Goal: Task Accomplishment & Management: Complete application form

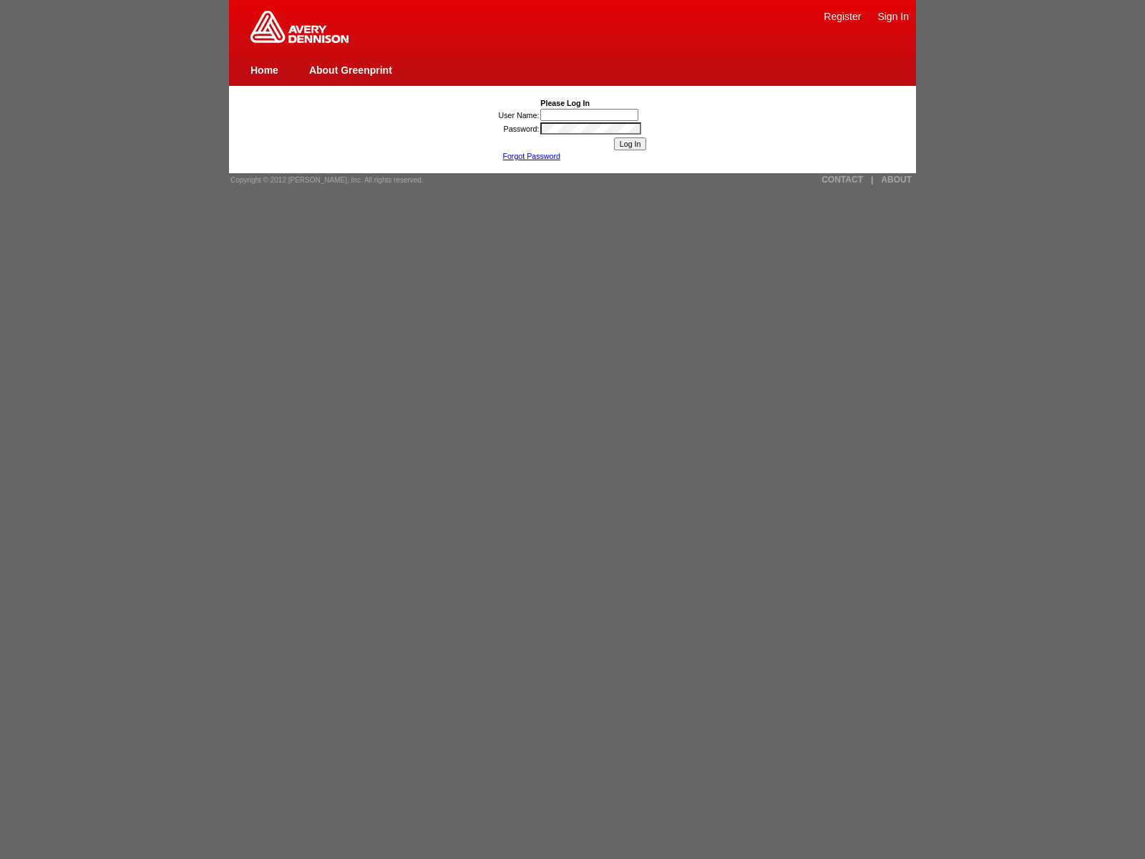
click at [843, 16] on link "Register" at bounding box center [842, 16] width 37 height 11
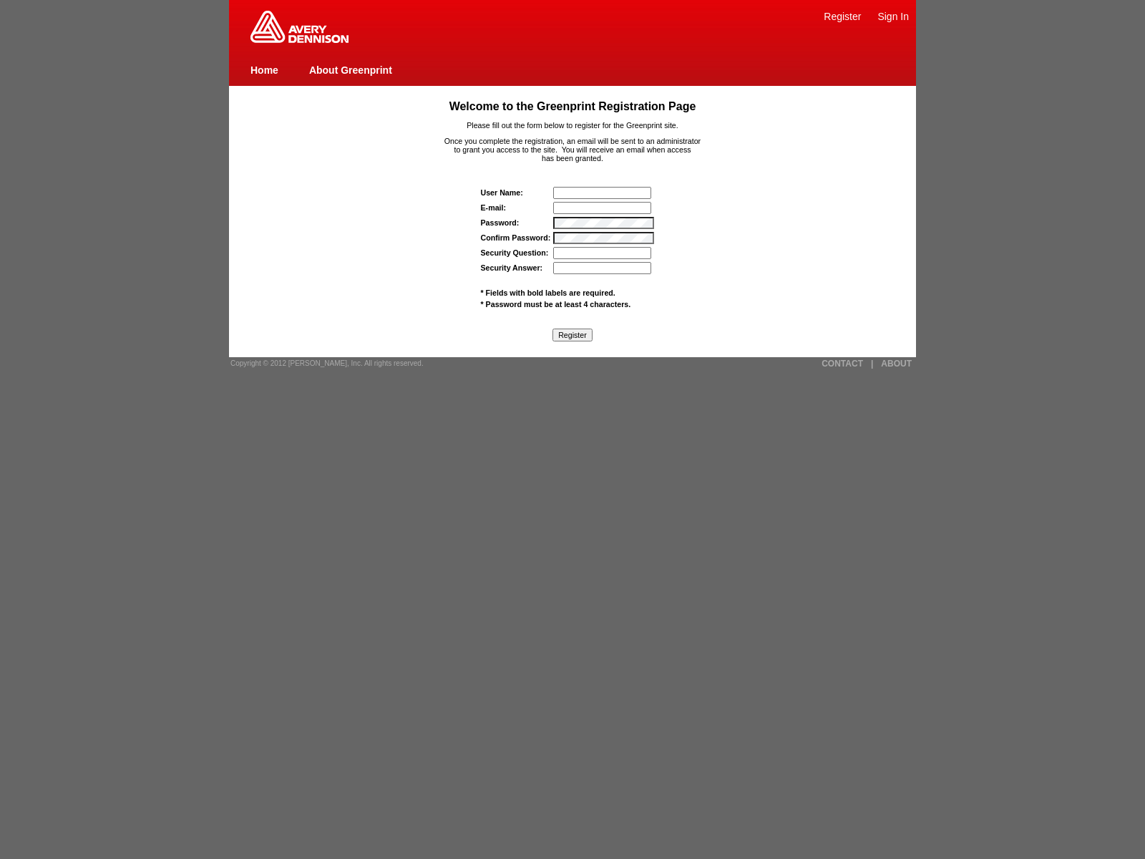
click at [893, 16] on link "Sign In" at bounding box center [893, 16] width 31 height 11
